Goal: Task Accomplishment & Management: Manage account settings

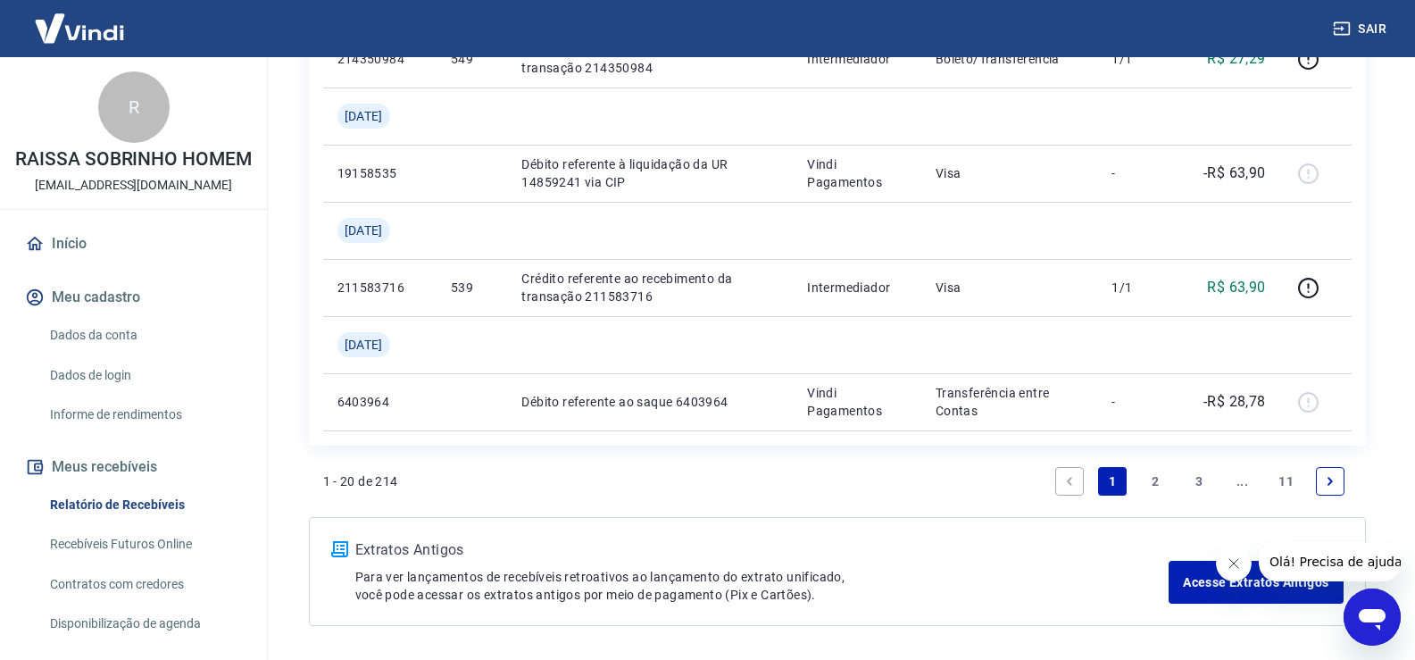
scroll to position [1914, 0]
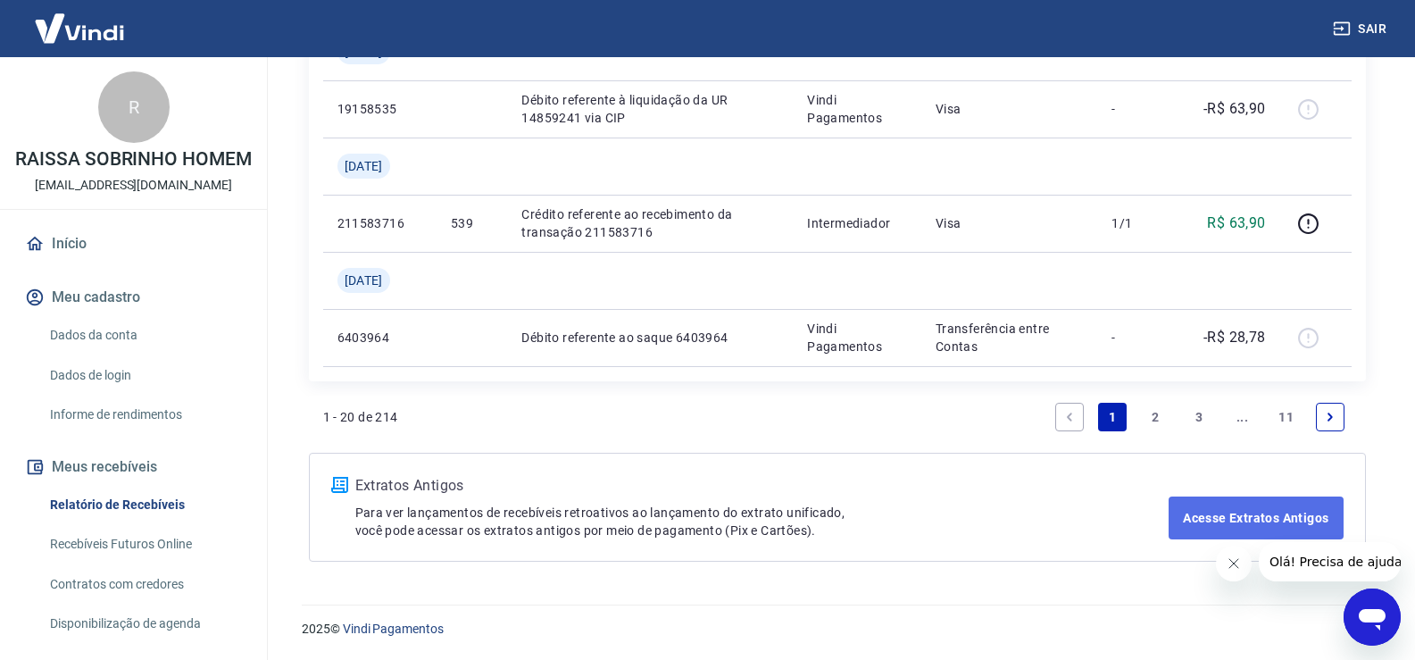
click at [1256, 510] on link "Acesse Extratos Antigos" at bounding box center [1255, 517] width 174 height 43
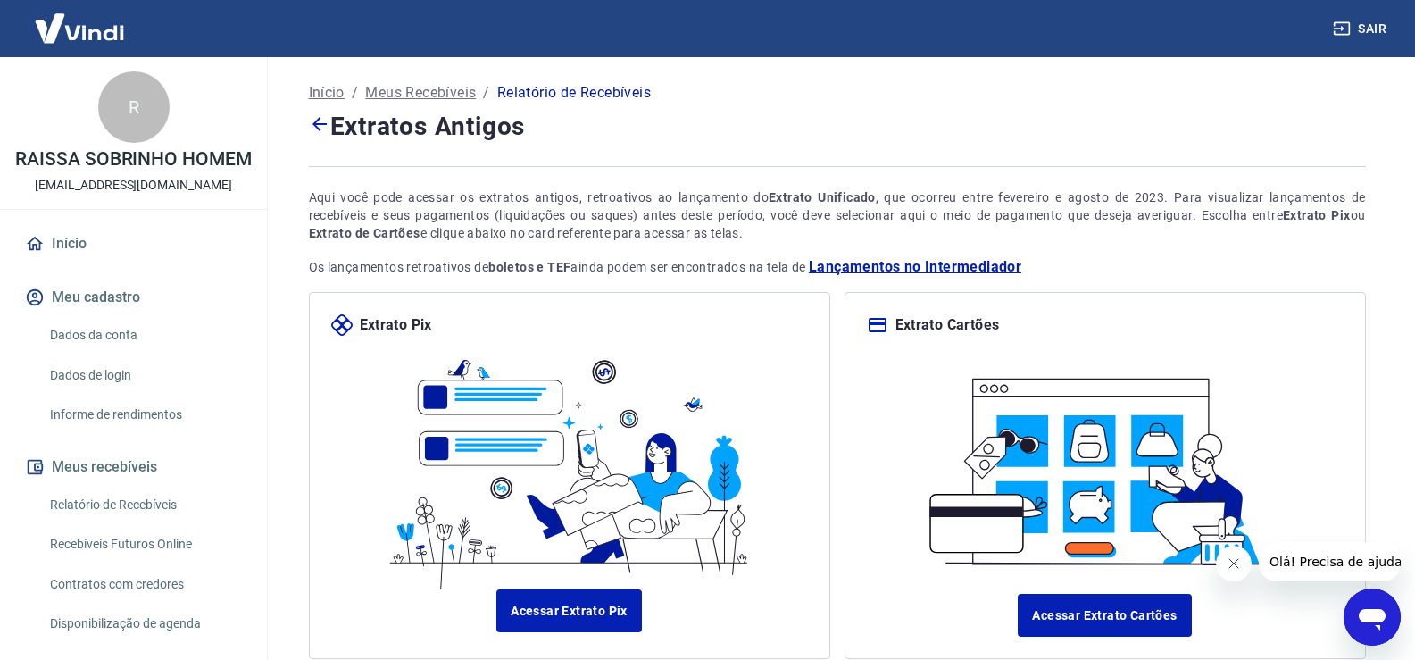
click at [85, 263] on link "Início" at bounding box center [133, 243] width 224 height 39
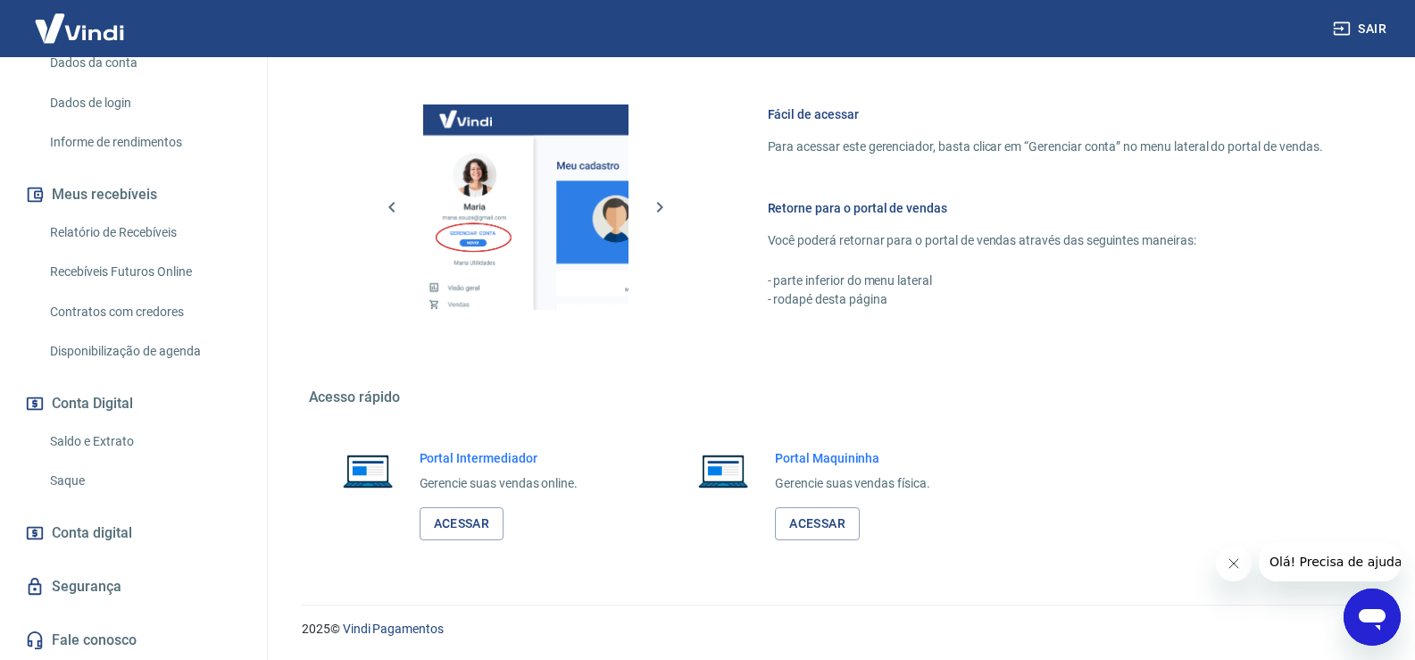
scroll to position [291, 0]
click at [87, 432] on link "Saldo e Extrato" at bounding box center [144, 441] width 203 height 37
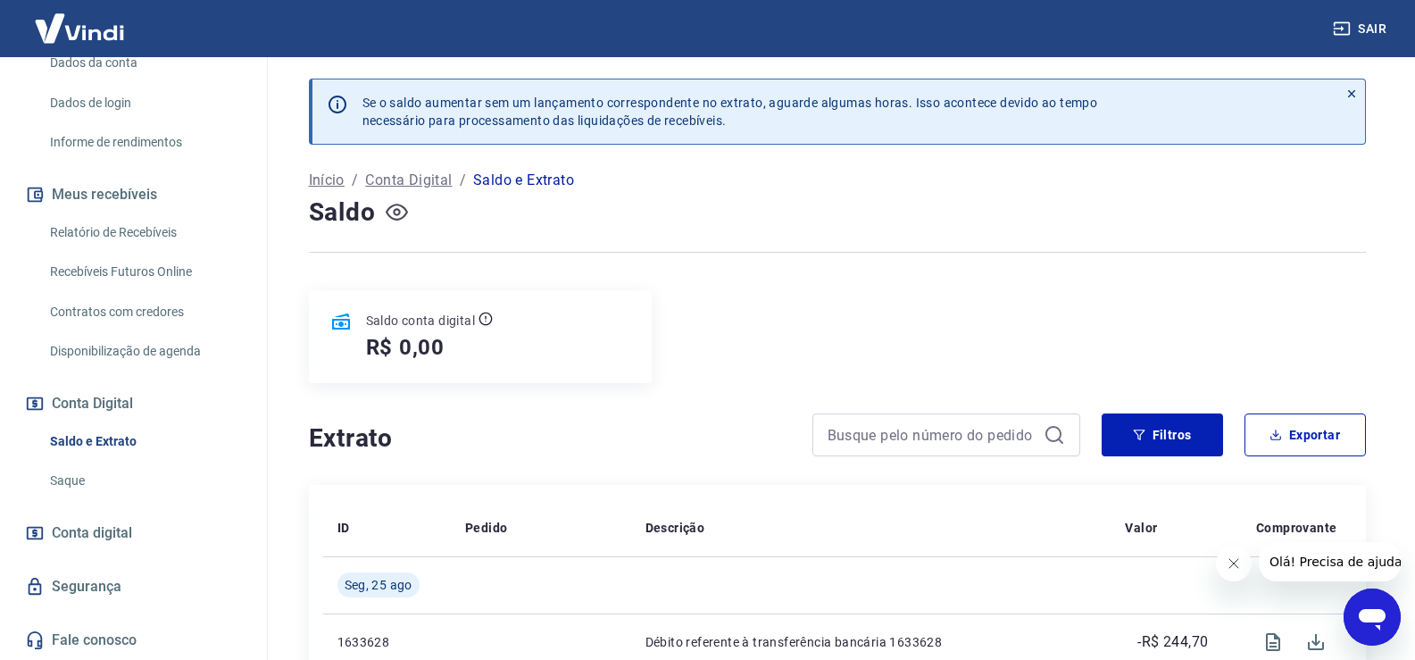
click at [394, 205] on icon "button" at bounding box center [397, 211] width 22 height 17
click at [95, 267] on link "Recebíveis Futuros Online" at bounding box center [144, 271] width 203 height 37
click at [429, 177] on p "Conta Digital" at bounding box center [408, 180] width 87 height 21
